Goal: Task Accomplishment & Management: Manage account settings

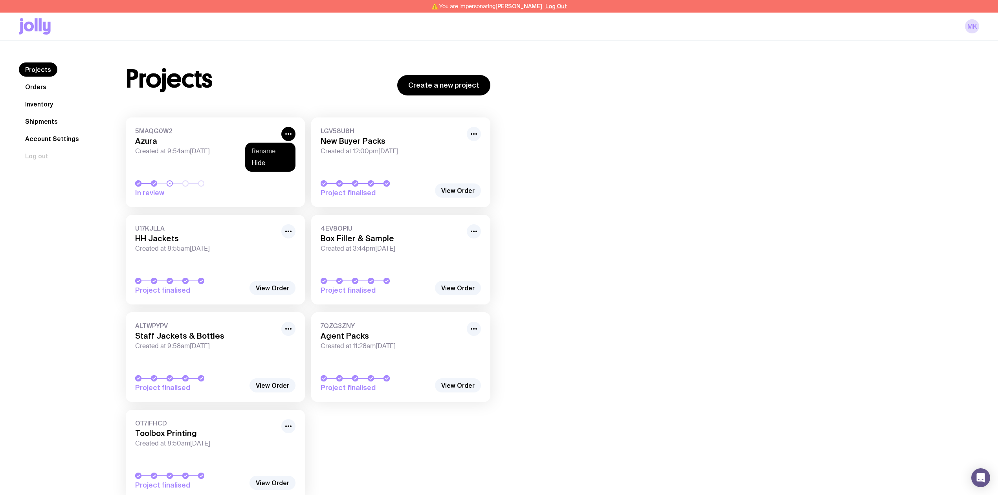
click at [272, 153] on button "Rename" at bounding box center [271, 151] width 38 height 8
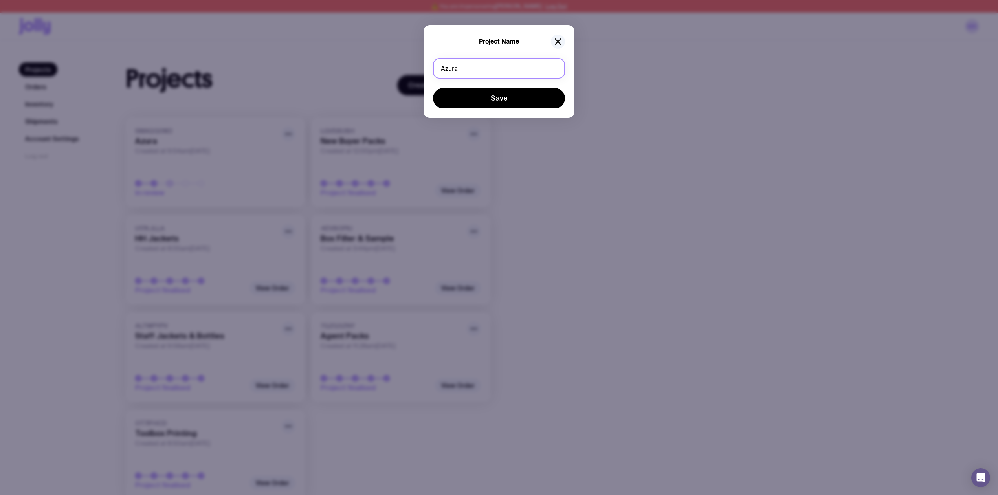
click at [488, 68] on input "Azura" at bounding box center [499, 68] width 132 height 20
type input "Azura Tool Boxes Prints"
click at [520, 101] on button "Save" at bounding box center [499, 98] width 132 height 20
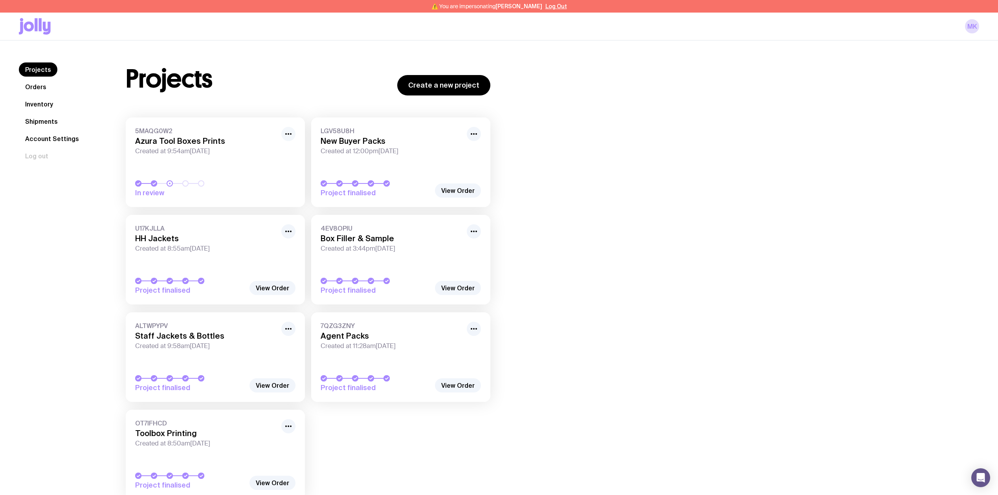
click at [288, 133] on icon "button" at bounding box center [288, 133] width 9 height 9
click at [266, 150] on button "Rename" at bounding box center [271, 151] width 38 height 8
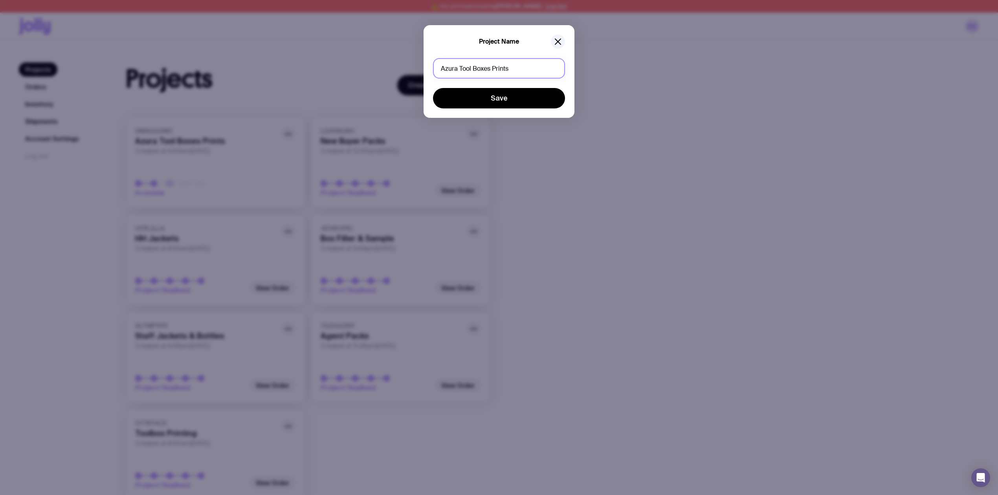
click at [491, 71] on input "Azura Tool Boxes Prints" at bounding box center [499, 68] width 132 height 20
type input "Azura Tool Box Prints"
click at [541, 100] on button "Save" at bounding box center [499, 98] width 132 height 20
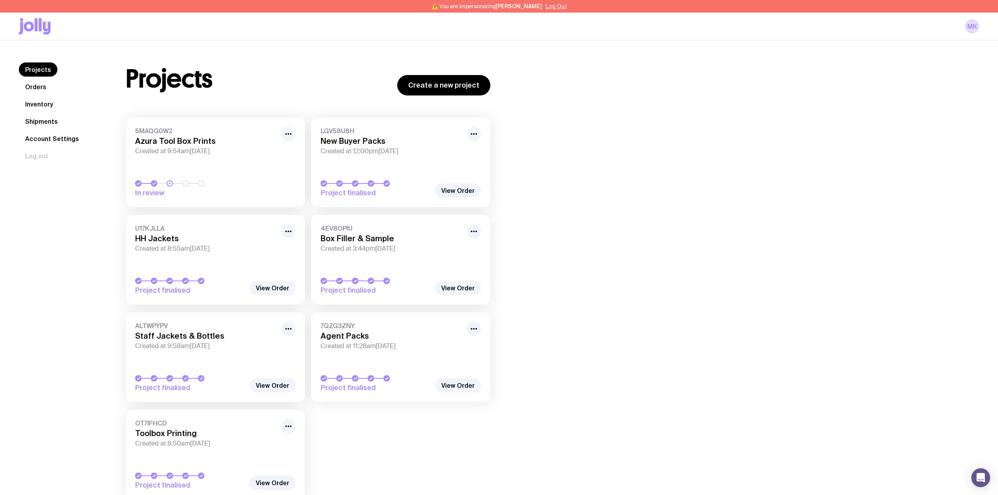
click at [557, 7] on button "Log Out" at bounding box center [557, 6] width 22 height 6
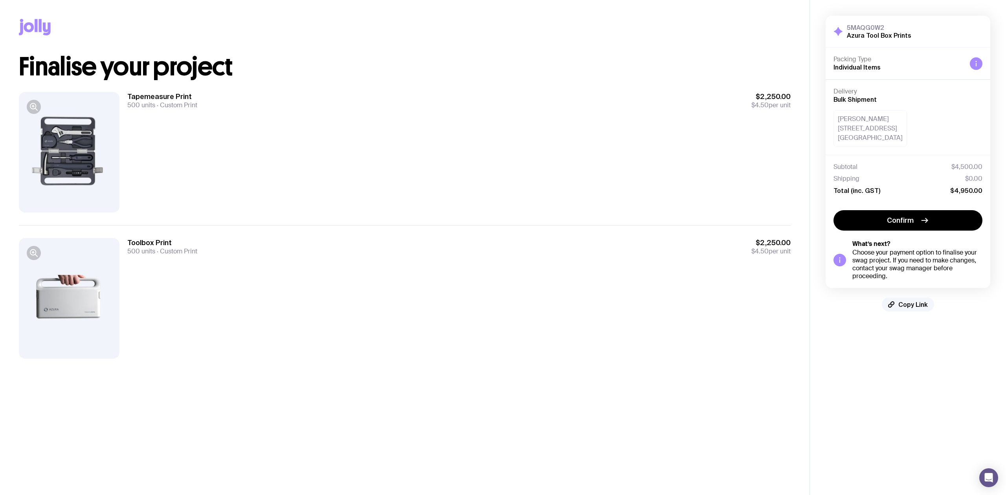
click at [908, 308] on span "Copy Link" at bounding box center [913, 305] width 29 height 8
click at [911, 307] on span "Copied!" at bounding box center [914, 305] width 24 height 8
click at [912, 306] on span "Copied!" at bounding box center [914, 305] width 24 height 8
